Goal: Information Seeking & Learning: Learn about a topic

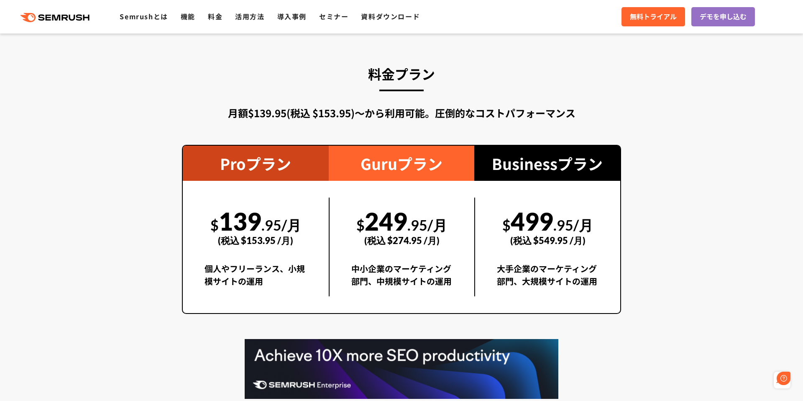
scroll to position [1521, 0]
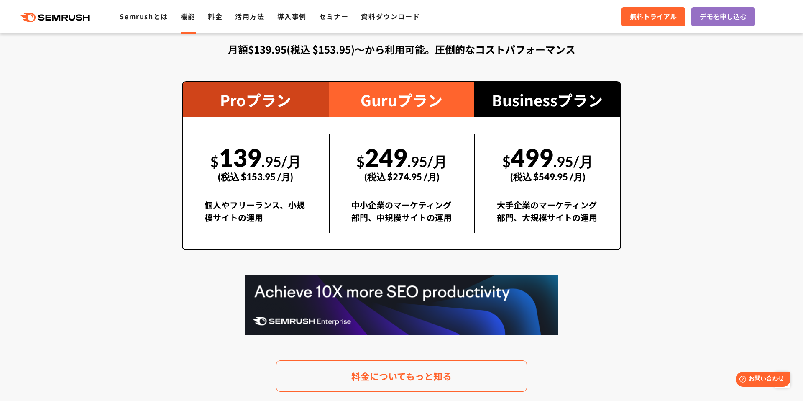
click at [193, 14] on link "機能" at bounding box center [188, 16] width 15 height 10
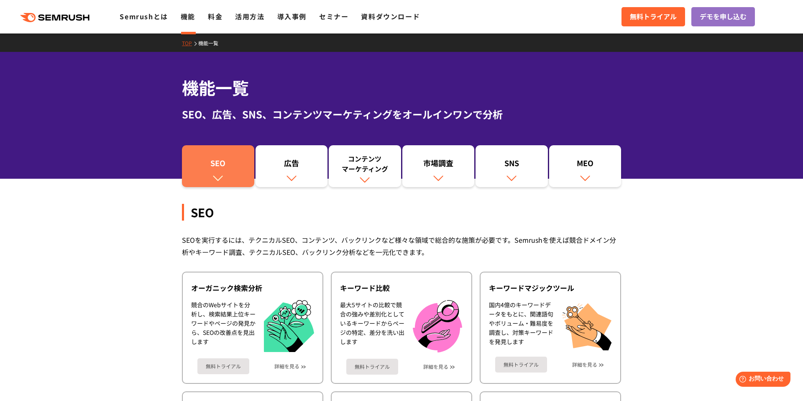
click at [212, 175] on link "SEO" at bounding box center [218, 166] width 72 height 42
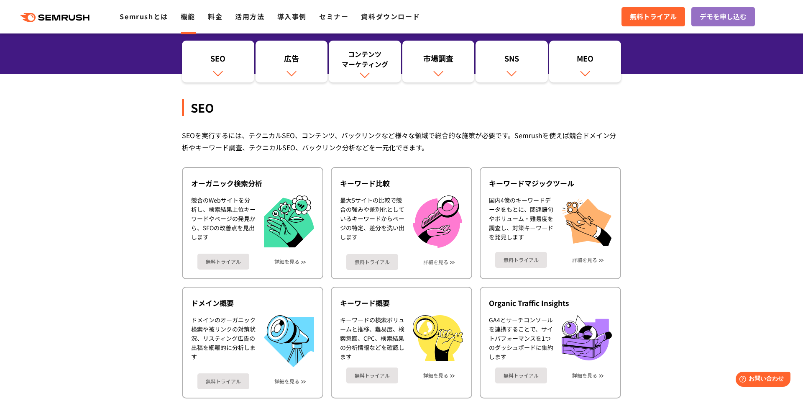
click at [277, 130] on div "SEOを実行するには、テクニカルSEO、コンテンツ、バックリンクなど様々な領域で総合的な施策が必要です。Semrushを使えば競合ドメイン分析やキーワード調査…" at bounding box center [401, 141] width 439 height 24
click at [340, 141] on div "SEOを実行するには、テクニカルSEO、コンテンツ、バックリンクなど様々な領域で総合的な施策が必要です。Semrushを使えば競合ドメイン分析やキーワード調査…" at bounding box center [401, 141] width 439 height 24
